Goal: Task Accomplishment & Management: Manage account settings

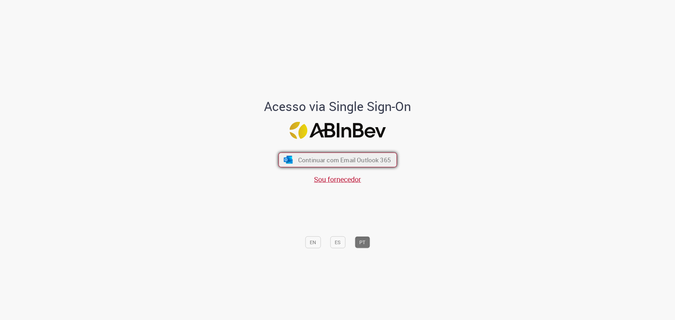
click at [338, 160] on span "Continuar com Email Outlook 365" at bounding box center [344, 160] width 93 height 8
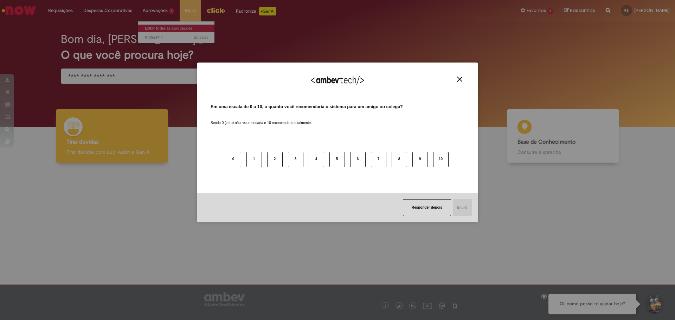
click at [158, 26] on div "Agradecemos seu feedback! Em uma escala de 0 a 10, o quanto você recomendaria o…" at bounding box center [337, 160] width 675 height 320
click at [460, 79] on img "Close" at bounding box center [459, 79] width 5 height 5
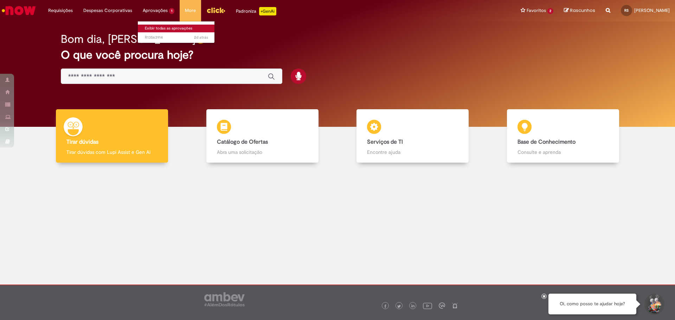
click at [156, 25] on link "Exibir todas as aprovações" at bounding box center [176, 29] width 77 height 8
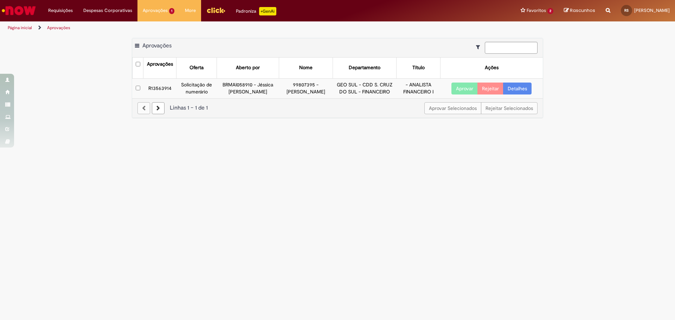
click at [521, 88] on link "Detalhes" at bounding box center [517, 89] width 28 height 12
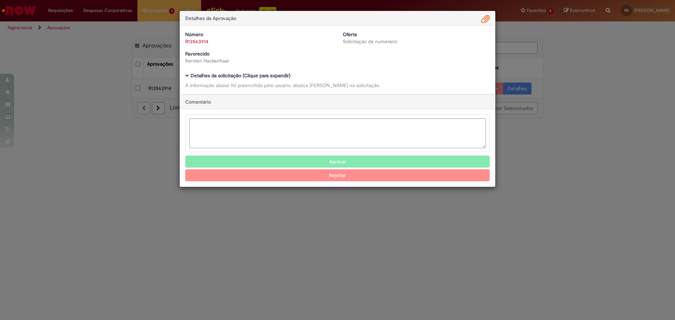
click at [271, 75] on b "Detalhes da solicitação (Clique para expandir)" at bounding box center [240, 75] width 100 height 6
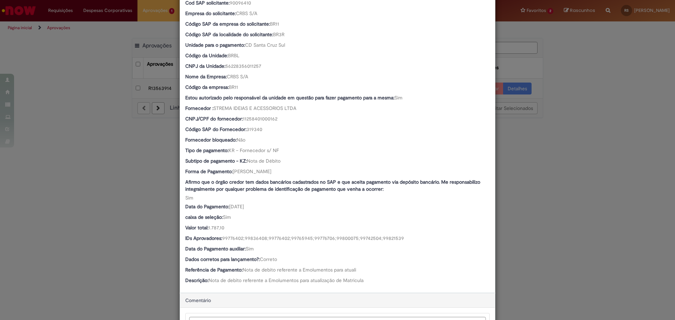
scroll to position [231, 0]
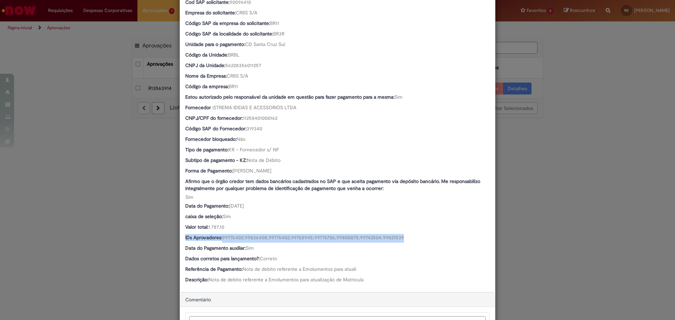
drag, startPoint x: 674, startPoint y: 229, endPoint x: 674, endPoint y: 233, distance: 4.6
click at [674, 233] on div "Detalhes da Aprovação Número R13563914 Oferta Solicitação de numerário Favoreci…" at bounding box center [337, 160] width 675 height 320
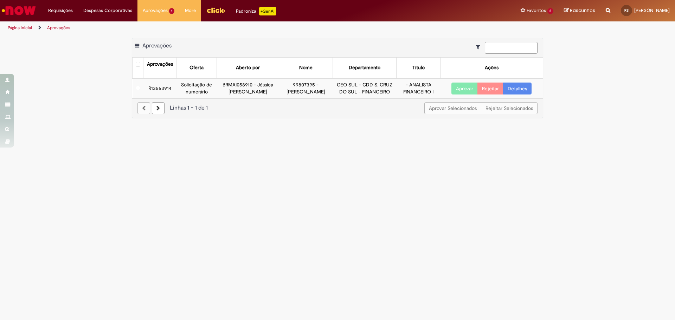
scroll to position [231, 0]
click at [513, 85] on link "Detalhes" at bounding box center [517, 89] width 28 height 12
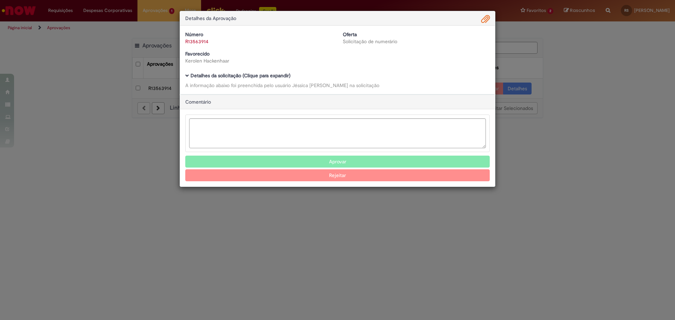
click at [274, 73] on b "Detalhes da solicitação (Clique para expandir)" at bounding box center [240, 75] width 100 height 6
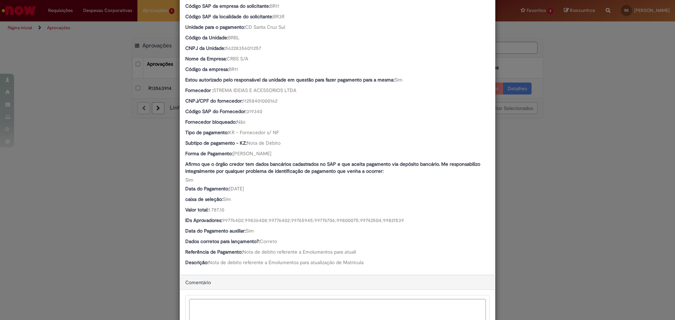
scroll to position [257, 0]
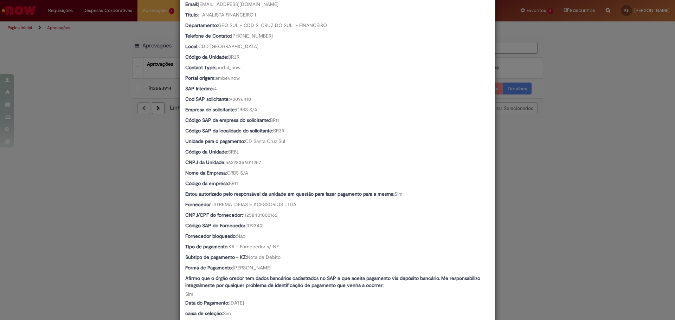
click at [594, 178] on div "Detalhes da Aprovação Número R13563914 Oferta Solicitação de numerário Favoreci…" at bounding box center [337, 160] width 675 height 320
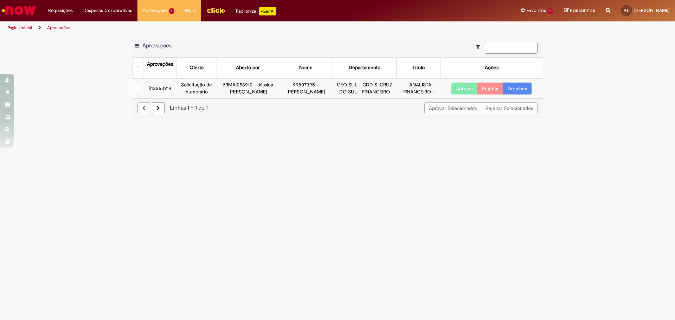
click at [467, 86] on button "Aprovar" at bounding box center [464, 89] width 26 height 12
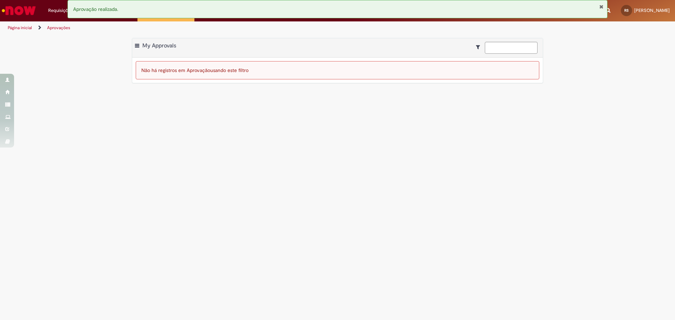
click at [110, 13] on div "Aprovação realizada." at bounding box center [337, 9] width 540 height 18
click at [601, 5] on button "Fechar Notificação" at bounding box center [601, 7] width 5 height 6
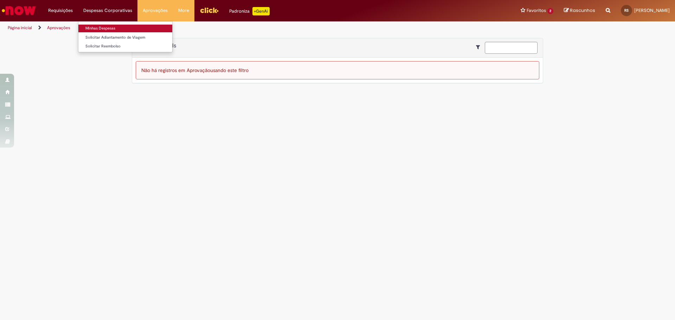
click at [107, 30] on link "Minhas Despesas" at bounding box center [125, 29] width 94 height 8
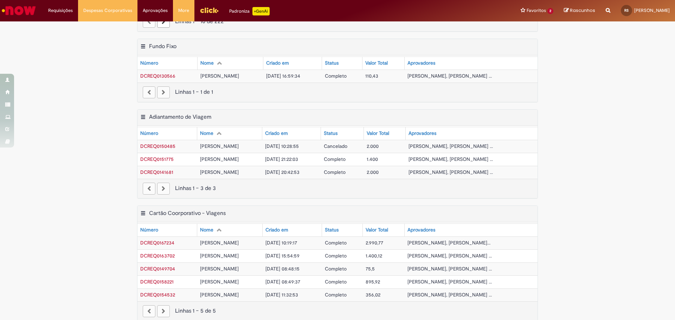
scroll to position [182, 0]
